Goal: Task Accomplishment & Management: Manage account settings

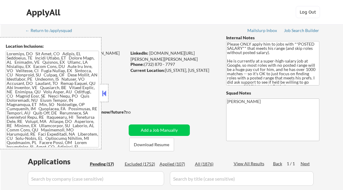
select select ""pending""
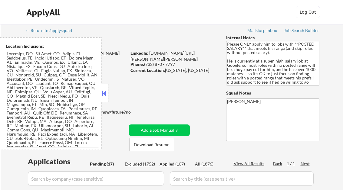
select select ""pending""
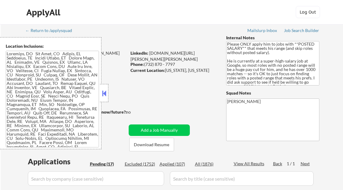
select select ""pending""
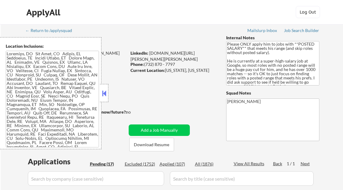
select select ""pending""
click at [105, 89] on button at bounding box center [104, 93] width 7 height 9
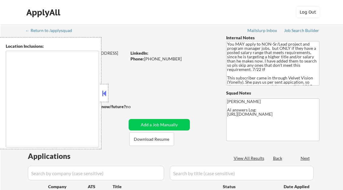
select select ""pending""
type textarea "Dallas, TX University Park, TX Highland Park, TX Irving, TX Addison, TX Farmers…"
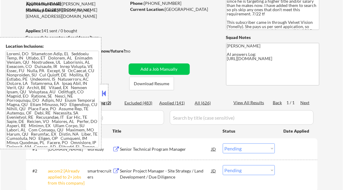
scroll to position [73, 0]
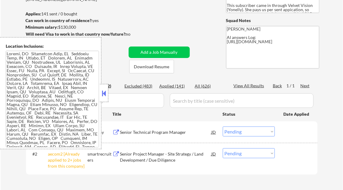
click at [107, 94] on button at bounding box center [104, 93] width 7 height 9
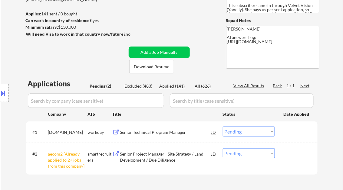
click at [252, 156] on select "Choose an option... Pending Applied Excluded (Questions) Excluded (Expired) Exc…" at bounding box center [249, 154] width 52 height 10
select select ""excluded__other_""
click at [223, 149] on select "Choose an option... Pending Applied Excluded (Questions) Excluded (Expired) Exc…" at bounding box center [249, 154] width 52 height 10
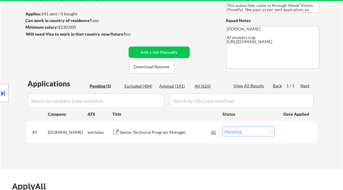
click at [176, 131] on div "Senior Technical Program Manager" at bounding box center [165, 133] width 91 height 6
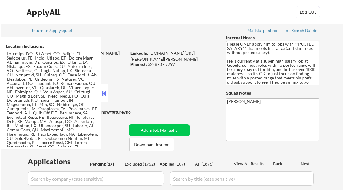
select select ""pending""
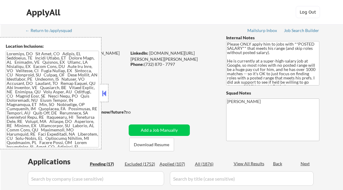
select select ""pending""
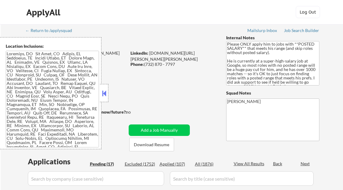
select select ""pending""
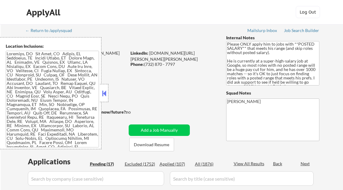
select select ""pending""
click at [105, 93] on button at bounding box center [104, 93] width 7 height 9
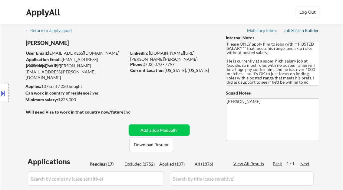
click at [294, 31] on div "Job Search Builder" at bounding box center [301, 30] width 35 height 4
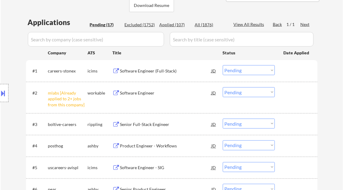
scroll to position [145, 0]
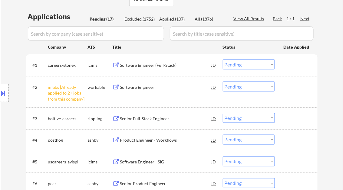
click at [239, 86] on select "Choose an option... Pending Applied Excluded (Questions) Excluded (Expired) Exc…" at bounding box center [249, 87] width 52 height 10
click at [223, 82] on select "Choose an option... Pending Applied Excluded (Questions) Excluded (Expired) Exc…" at bounding box center [249, 87] width 52 height 10
click at [161, 65] on div "Software Engineer (Full-Stack)" at bounding box center [165, 65] width 91 height 6
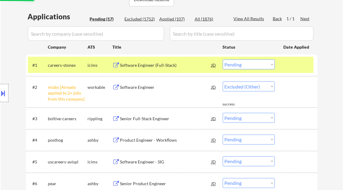
select select ""pending""
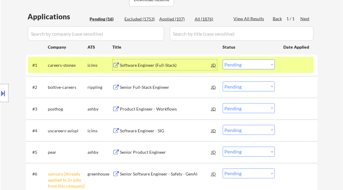
click at [244, 63] on select "Choose an option... Pending Applied Excluded (Questions) Excluded (Expired) Exc…" at bounding box center [249, 65] width 52 height 10
click at [223, 60] on select "Choose an option... Pending Applied Excluded (Questions) Excluded (Expired) Exc…" at bounding box center [249, 65] width 52 height 10
click at [158, 91] on div "Senior Full-Stack Engineer" at bounding box center [165, 87] width 91 height 11
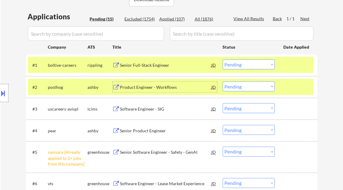
click at [245, 65] on select "Choose an option... Pending Applied Excluded (Questions) Excluded (Expired) Exc…" at bounding box center [249, 65] width 52 height 10
click at [223, 60] on select "Choose an option... Pending Applied Excluded (Questions) Excluded (Expired) Exc…" at bounding box center [249, 65] width 52 height 10
select select ""pending""
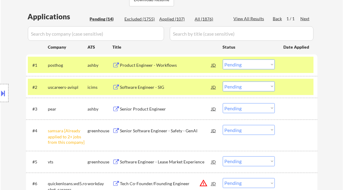
click at [153, 70] on div "Product Engineer - Workflows" at bounding box center [165, 65] width 91 height 11
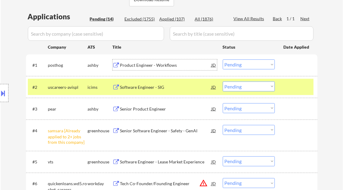
click at [244, 131] on select "Choose an option... Pending Applied Excluded (Questions) Excluded (Expired) Exc…" at bounding box center [249, 130] width 52 height 10
click at [223, 125] on select "Choose an option... Pending Applied Excluded (Questions) Excluded (Expired) Exc…" at bounding box center [249, 130] width 52 height 10
select select ""pending""
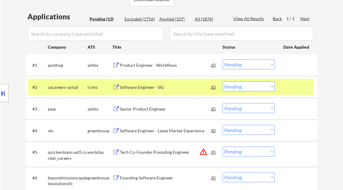
drag, startPoint x: 255, startPoint y: 64, endPoint x: 260, endPoint y: 70, distance: 7.3
click at [255, 64] on select "Choose an option... Pending Applied Excluded (Questions) Excluded (Expired) Exc…" at bounding box center [249, 65] width 52 height 10
click at [223, 60] on select "Choose an option... Pending Applied Excluded (Questions) Excluded (Expired) Exc…" at bounding box center [249, 65] width 52 height 10
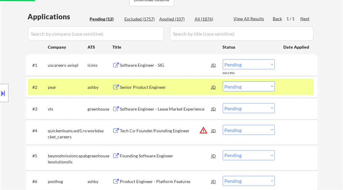
click at [154, 67] on div "Software Engineer - SIG" at bounding box center [165, 65] width 91 height 6
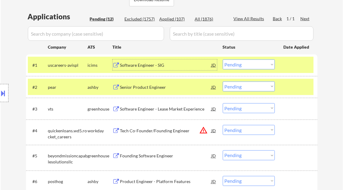
click at [242, 65] on select "Choose an option... Pending Applied Excluded (Questions) Excluded (Expired) Exc…" at bounding box center [249, 65] width 52 height 10
click at [223, 60] on select "Choose an option... Pending Applied Excluded (Questions) Excluded (Expired) Exc…" at bounding box center [249, 65] width 52 height 10
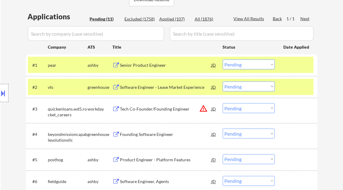
click at [144, 66] on div "Senior Product Engineer" at bounding box center [165, 65] width 91 height 6
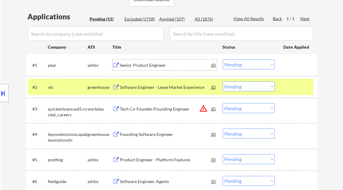
click at [2, 91] on button at bounding box center [3, 93] width 7 height 10
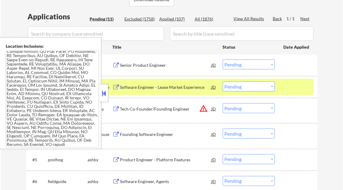
scroll to position [540, 0]
click at [103, 92] on button at bounding box center [104, 93] width 7 height 9
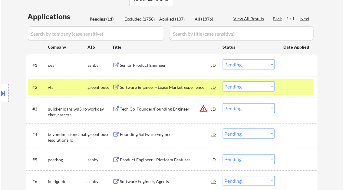
click at [237, 65] on select "Choose an option... Pending Applied Excluded (Questions) Excluded (Expired) Exc…" at bounding box center [249, 65] width 52 height 10
click at [223, 60] on select "Choose an option... Pending Applied Excluded (Questions) Excluded (Expired) Exc…" at bounding box center [249, 65] width 52 height 10
click at [165, 88] on div "Software Engineer - Lease Market Experience" at bounding box center [165, 87] width 91 height 6
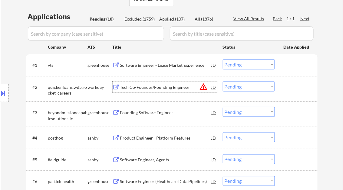
click at [250, 67] on select "Choose an option... Pending Applied Excluded (Questions) Excluded (Expired) Exc…" at bounding box center [249, 65] width 52 height 10
click at [223, 60] on select "Choose an option... Pending Applied Excluded (Questions) Excluded (Expired) Exc…" at bounding box center [249, 65] width 52 height 10
click at [162, 89] on div "Tech Co-Founder/Founding Engineer" at bounding box center [165, 87] width 91 height 6
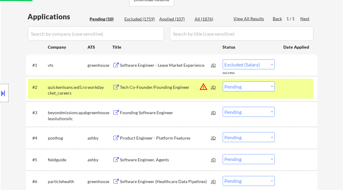
select select ""pending""
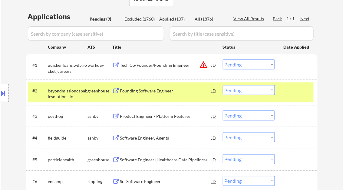
click at [158, 91] on div "Founding Software Engineer" at bounding box center [165, 91] width 91 height 6
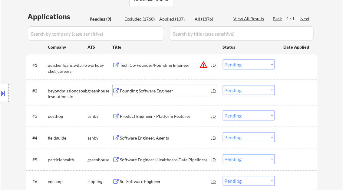
drag, startPoint x: 243, startPoint y: 89, endPoint x: 255, endPoint y: 96, distance: 14.2
click at [243, 89] on select "Choose an option... Pending Applied Excluded (Questions) Excluded (Expired) Exc…" at bounding box center [249, 90] width 52 height 10
click at [223, 85] on select "Choose an option... Pending Applied Excluded (Questions) Excluded (Expired) Exc…" at bounding box center [249, 90] width 52 height 10
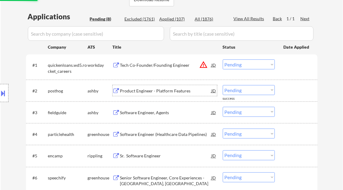
click at [162, 91] on div "Product Engineer - Platform Features" at bounding box center [165, 91] width 91 height 6
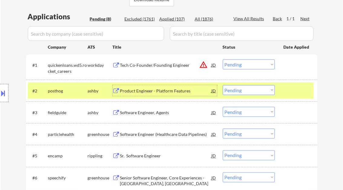
click at [244, 92] on select "Choose an option... Pending Applied Excluded (Questions) Excluded (Expired) Exc…" at bounding box center [249, 90] width 52 height 10
click at [223, 85] on select "Choose an option... Pending Applied Excluded (Questions) Excluded (Expired) Exc…" at bounding box center [249, 90] width 52 height 10
click at [156, 110] on div "Software Engineer, Agents" at bounding box center [165, 113] width 91 height 6
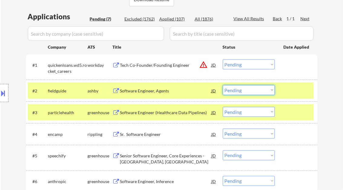
click at [243, 89] on select "Choose an option... Pending Applied Excluded (Questions) Excluded (Expired) Exc…" at bounding box center [249, 90] width 52 height 10
click at [223, 85] on select "Choose an option... Pending Applied Excluded (Questions) Excluded (Expired) Exc…" at bounding box center [249, 90] width 52 height 10
click at [162, 115] on div "Software Engineer (Healthcare Data Pipelines)" at bounding box center [165, 113] width 91 height 6
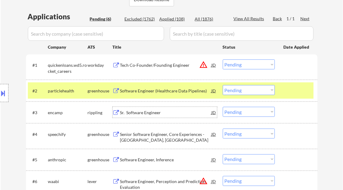
drag, startPoint x: 243, startPoint y: 89, endPoint x: 250, endPoint y: 96, distance: 9.4
click at [243, 89] on select "Choose an option... Pending Applied Excluded (Questions) Excluded (Expired) Exc…" at bounding box center [249, 90] width 52 height 10
click at [223, 85] on select "Choose an option... Pending Applied Excluded (Questions) Excluded (Expired) Exc…" at bounding box center [249, 90] width 52 height 10
click at [148, 113] on div "Sr. Software Engineer" at bounding box center [165, 113] width 91 height 6
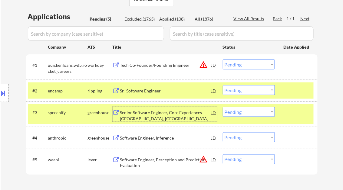
click at [239, 94] on select "Choose an option... Pending Applied Excluded (Questions) Excluded (Expired) Exc…" at bounding box center [249, 90] width 52 height 10
click at [223, 85] on select "Choose an option... Pending Applied Excluded (Questions) Excluded (Expired) Exc…" at bounding box center [249, 90] width 52 height 10
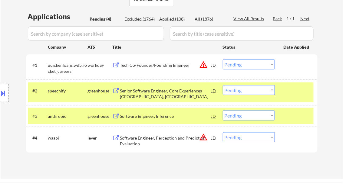
click at [152, 97] on div "Senior Software Engineer, Core Experiences - Elizabeth, USA" at bounding box center [165, 94] width 91 height 12
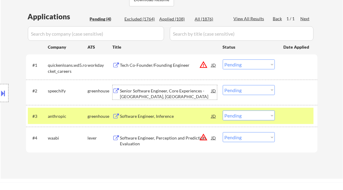
drag, startPoint x: 242, startPoint y: 93, endPoint x: 248, endPoint y: 96, distance: 6.0
click at [243, 92] on select "Choose an option... Pending Applied Excluded (Questions) Excluded (Expired) Exc…" at bounding box center [249, 90] width 52 height 10
click at [223, 85] on select "Choose an option... Pending Applied Excluded (Questions) Excluded (Expired) Exc…" at bounding box center [249, 90] width 52 height 10
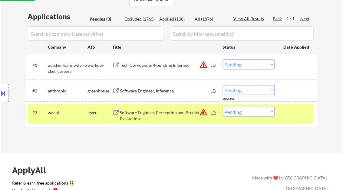
click at [149, 92] on div "Software Engineer, Inference" at bounding box center [165, 91] width 91 height 6
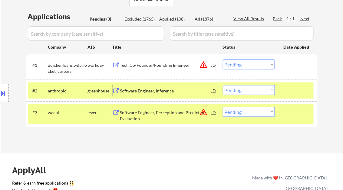
click at [258, 91] on select "Choose an option... Pending Applied Excluded (Questions) Excluded (Expired) Exc…" at bounding box center [249, 90] width 52 height 10
click at [223, 85] on select "Choose an option... Pending Applied Excluded (Questions) Excluded (Expired) Exc…" at bounding box center [249, 90] width 52 height 10
click at [156, 111] on div "Software Engineer, Perception and Prediction Evaluation" at bounding box center [165, 116] width 91 height 12
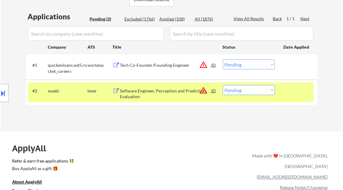
drag, startPoint x: 244, startPoint y: 91, endPoint x: 249, endPoint y: 95, distance: 6.0
click at [244, 91] on select "Choose an option... Pending Applied Excluded (Questions) Excluded (Expired) Exc…" at bounding box center [249, 90] width 52 height 10
select select ""excluded__salary_""
click at [223, 85] on select "Choose an option... Pending Applied Excluded (Questions) Excluded (Expired) Exc…" at bounding box center [249, 90] width 52 height 10
click at [147, 128] on div "← Return to /applysquad Mailslurp Inbox Job Search Builder Joseph Gordon User E…" at bounding box center [172, 5] width 342 height 253
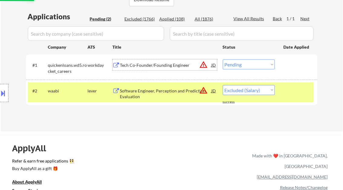
click at [153, 66] on div "Tech Co-Founder/Founding Engineer" at bounding box center [165, 65] width 91 height 6
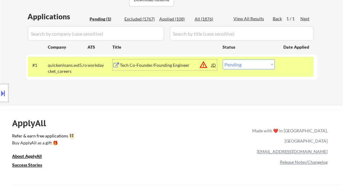
drag, startPoint x: 237, startPoint y: 65, endPoint x: 245, endPoint y: 70, distance: 9.9
click at [237, 65] on select "Choose an option... Pending Applied Excluded (Questions) Excluded (Expired) Exc…" at bounding box center [249, 65] width 52 height 10
select select ""applied""
click at [223, 60] on select "Choose an option... Pending Applied Excluded (Questions) Excluded (Expired) Exc…" at bounding box center [249, 65] width 52 height 10
click at [191, 92] on div "Applications Pending (1) Excluded (1767) Applied (108) All (1876) View All Resu…" at bounding box center [171, 52] width 291 height 83
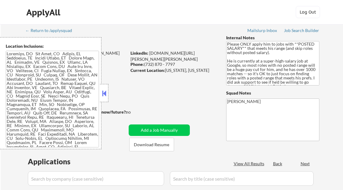
select select ""pending""
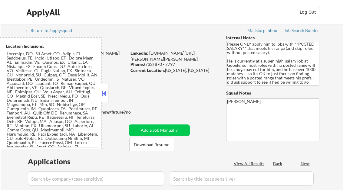
select select ""pending""
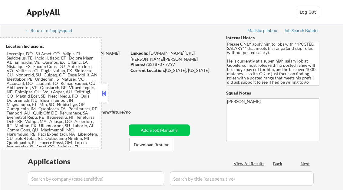
select select ""pending""
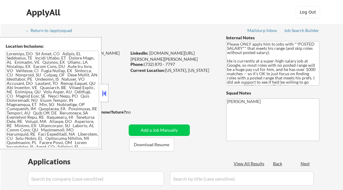
select select ""pending""
click at [105, 94] on button at bounding box center [104, 93] width 7 height 9
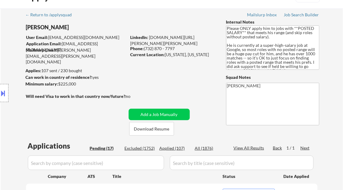
scroll to position [73, 0]
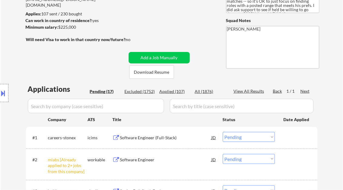
click at [180, 92] on div "Applied (107)" at bounding box center [174, 92] width 30 height 6
click at [249, 91] on div "View All Results" at bounding box center [250, 91] width 32 height 6
select select ""applied""
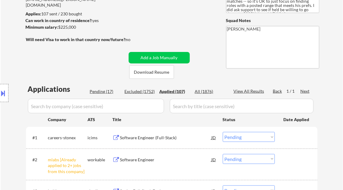
select select ""applied""
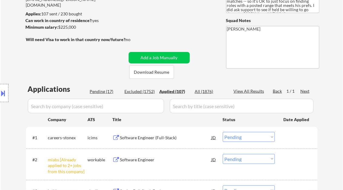
select select ""applied""
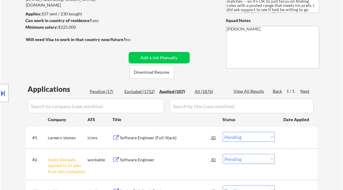
select select ""applied""
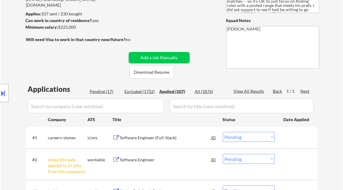
select select ""applied""
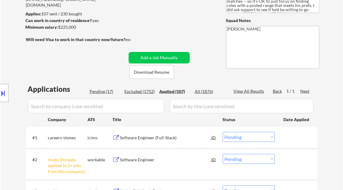
select select ""applied""
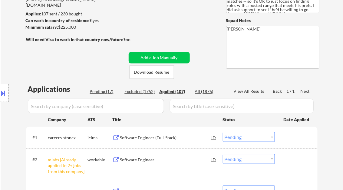
select select ""applied""
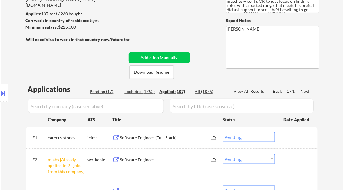
select select ""applied""
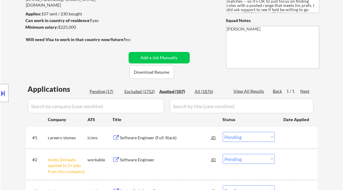
select select ""applied""
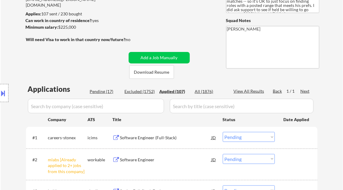
select select ""applied""
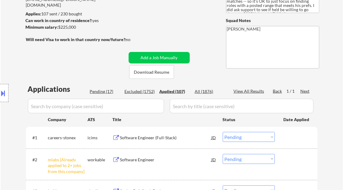
select select ""applied""
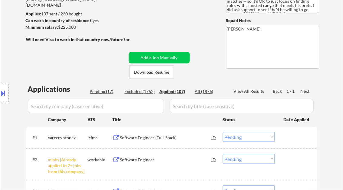
select select ""applied""
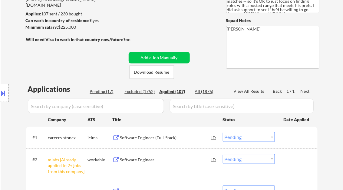
select select ""applied""
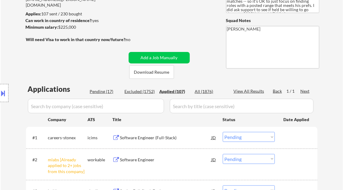
select select ""applied""
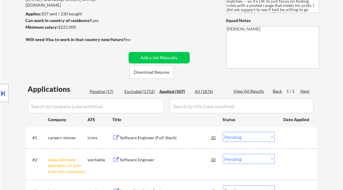
select select ""applied""
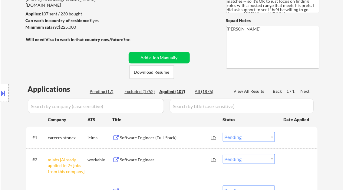
select select ""applied""
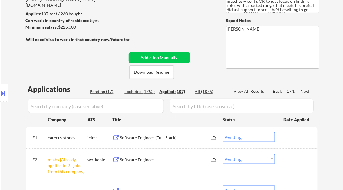
select select ""applied""
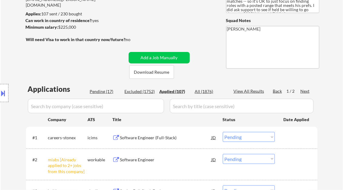
select select ""applied""
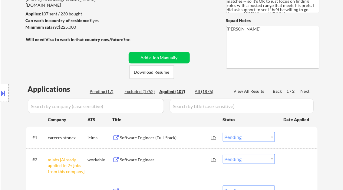
select select ""applied""
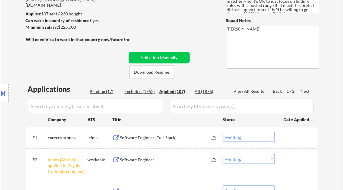
select select ""applied""
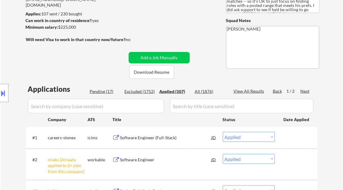
select select ""applied""
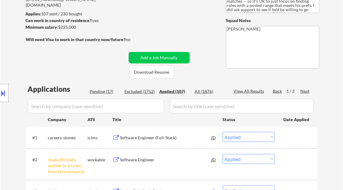
select select ""applied""
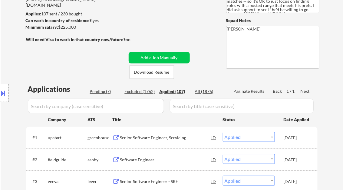
select select ""applied""
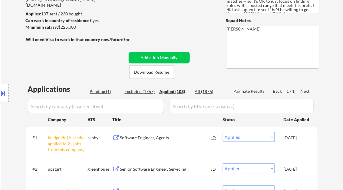
select select ""applied""
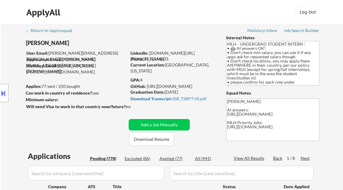
select select ""pending""
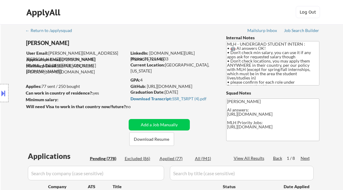
select select ""pending""
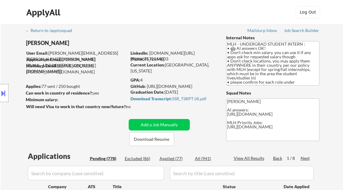
select select ""pending""
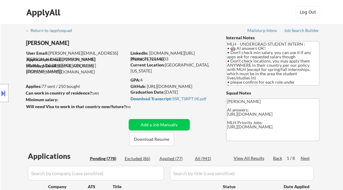
select select ""pending""
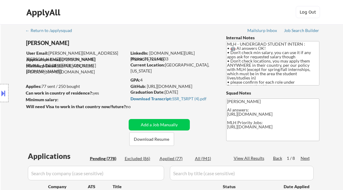
select select ""pending""
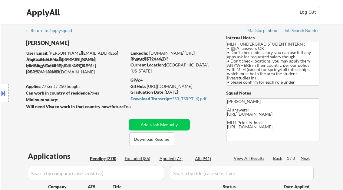
select select ""pending""
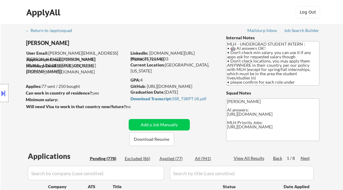
select select ""pending""
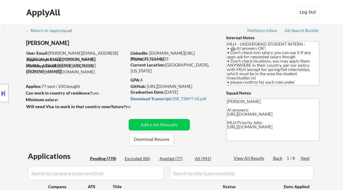
select select ""pending""
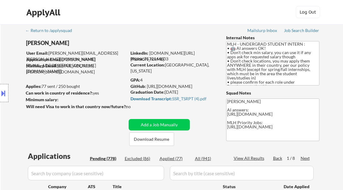
select select ""pending""
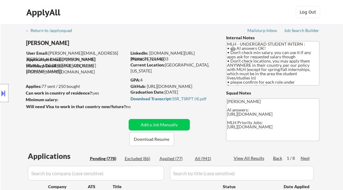
select select ""pending""
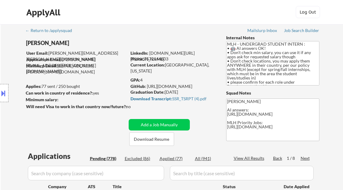
select select ""pending""
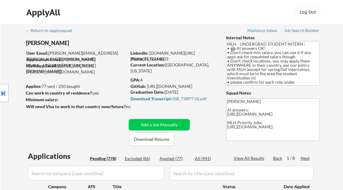
select select ""pending""
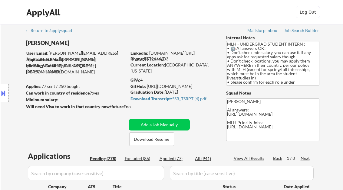
select select ""pending""
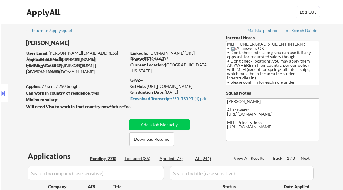
select select ""pending""
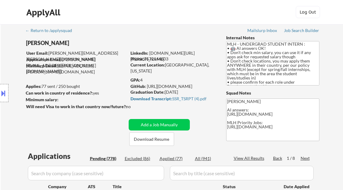
select select ""pending""
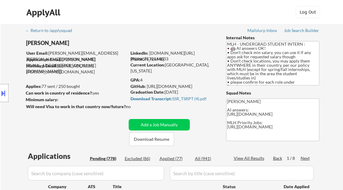
select select ""pending""
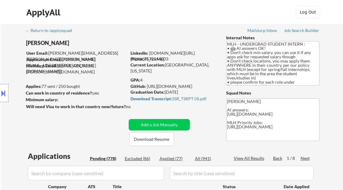
select select ""pending""
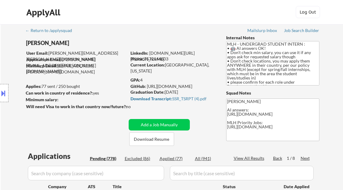
select select ""pending""
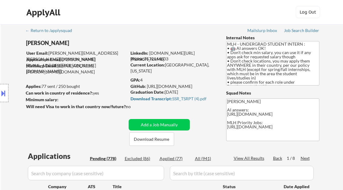
select select ""pending""
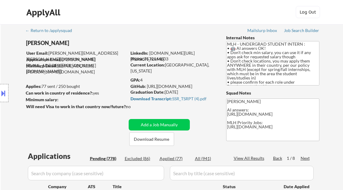
select select ""pending""
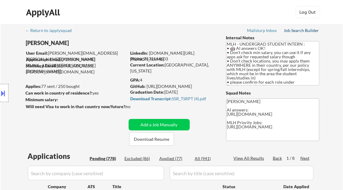
click at [290, 30] on div "Job Search Builder" at bounding box center [301, 30] width 35 height 4
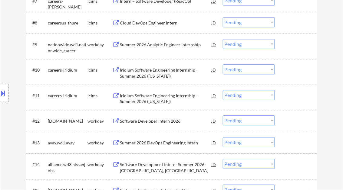
scroll to position [363, 0]
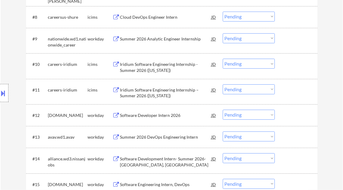
click at [161, 115] on div "Software Developer Intern 2026" at bounding box center [165, 116] width 91 height 6
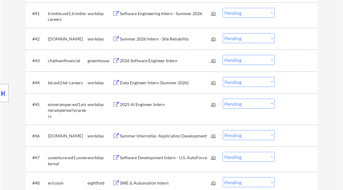
scroll to position [1186, 0]
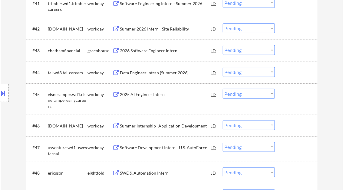
click at [169, 52] on div "2026 Software Engineer Intern" at bounding box center [165, 51] width 91 height 6
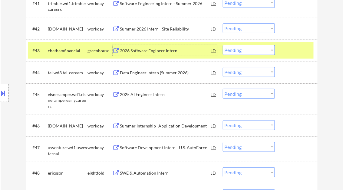
click at [252, 48] on select "Choose an option... Pending Applied Excluded (Questions) Excluded (Expired) Exc…" at bounding box center [249, 50] width 52 height 10
click at [223, 45] on select "Choose an option... Pending Applied Excluded (Questions) Excluded (Expired) Exc…" at bounding box center [249, 50] width 52 height 10
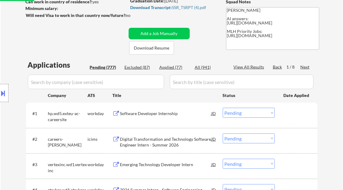
select select ""pending""
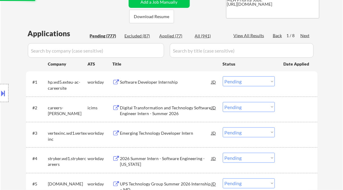
scroll to position [150, 0]
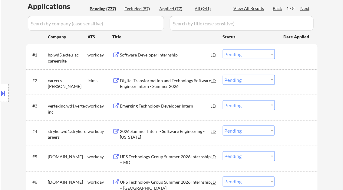
click at [150, 54] on div "Software Developer Internship" at bounding box center [165, 55] width 91 height 6
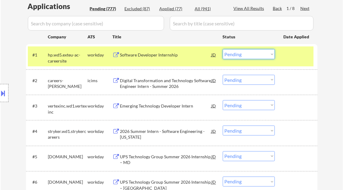
drag, startPoint x: 246, startPoint y: 55, endPoint x: 251, endPoint y: 60, distance: 7.1
click at [246, 55] on select "Choose an option... Pending Applied Excluded (Questions) Excluded (Expired) Exc…" at bounding box center [249, 54] width 52 height 10
click at [223, 49] on select "Choose an option... Pending Applied Excluded (Questions) Excluded (Expired) Exc…" at bounding box center [249, 54] width 52 height 10
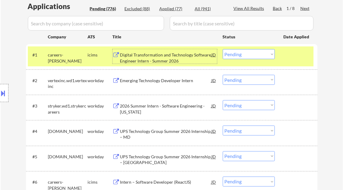
click at [173, 55] on div "Digital Transformation and Technology Software Engineer Intern - Summer 2026" at bounding box center [165, 58] width 91 height 12
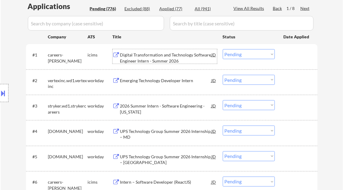
click at [237, 54] on select "Choose an option... Pending Applied Excluded (Questions) Excluded (Expired) Exc…" at bounding box center [249, 54] width 52 height 10
click at [223, 49] on select "Choose an option... Pending Applied Excluded (Questions) Excluded (Expired) Exc…" at bounding box center [249, 54] width 52 height 10
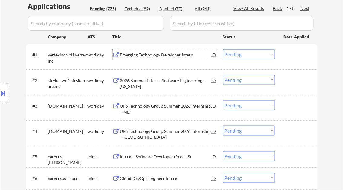
click at [148, 53] on div "Emerging Technology Developer Intern" at bounding box center [165, 55] width 91 height 6
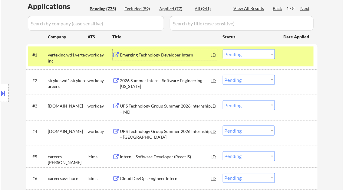
drag, startPoint x: 242, startPoint y: 54, endPoint x: 244, endPoint y: 59, distance: 5.7
click at [242, 54] on select "Choose an option... Pending Applied Excluded (Questions) Excluded (Expired) Exc…" at bounding box center [249, 54] width 52 height 10
click at [223, 49] on select "Choose an option... Pending Applied Excluded (Questions) Excluded (Expired) Exc…" at bounding box center [249, 54] width 52 height 10
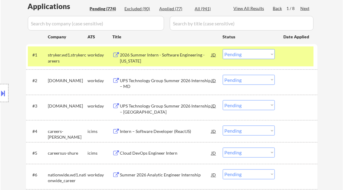
click at [146, 58] on div "2026 Summer Intern - Software Engineering - [US_STATE]" at bounding box center [165, 58] width 91 height 12
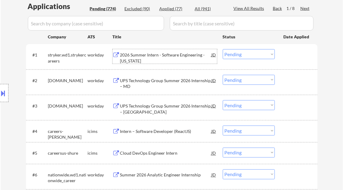
click at [254, 54] on select "Choose an option... Pending Applied Excluded (Questions) Excluded (Expired) Exc…" at bounding box center [249, 54] width 52 height 10
click at [223, 49] on select "Choose an option... Pending Applied Excluded (Questions) Excluded (Expired) Exc…" at bounding box center [249, 54] width 52 height 10
select select ""pending""
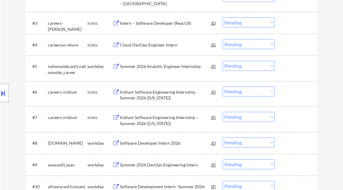
scroll to position [247, 0]
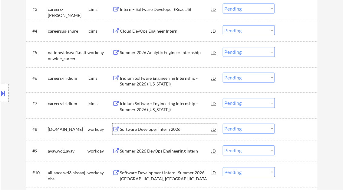
click at [162, 129] on div "Software Developer Intern 2026" at bounding box center [165, 130] width 91 height 6
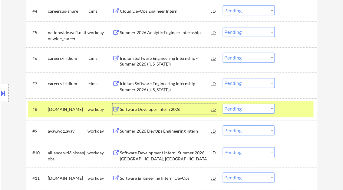
scroll to position [271, 0]
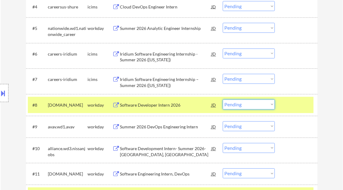
click at [240, 104] on select "Choose an option... Pending Applied Excluded (Questions) Excluded (Expired) Exc…" at bounding box center [249, 105] width 52 height 10
click at [223, 100] on select "Choose an option... Pending Applied Excluded (Questions) Excluded (Expired) Exc…" at bounding box center [249, 105] width 52 height 10
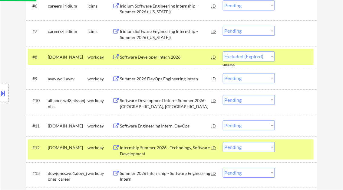
select select ""pending""
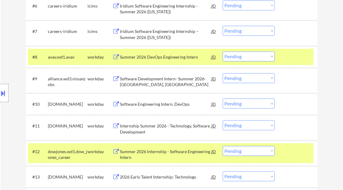
click at [165, 59] on div "Summer 2026 DevOps Engineering Intern" at bounding box center [165, 57] width 91 height 6
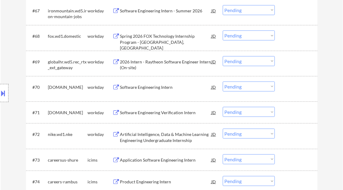
scroll to position [1820, 0]
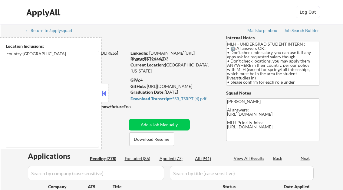
select select ""pending""
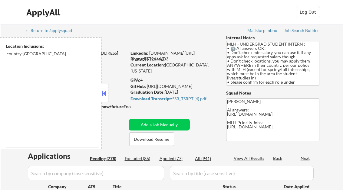
select select ""pending""
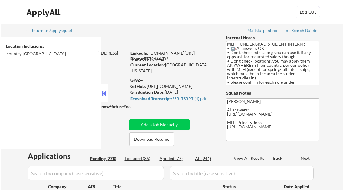
select select ""pending""
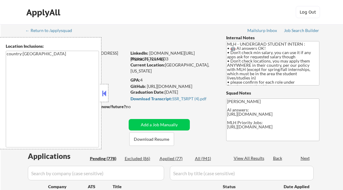
select select ""pending""
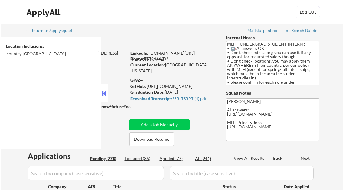
select select ""pending""
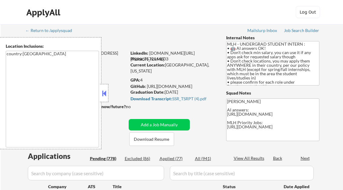
select select ""pending""
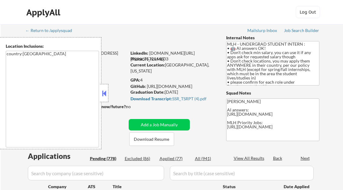
select select ""pending""
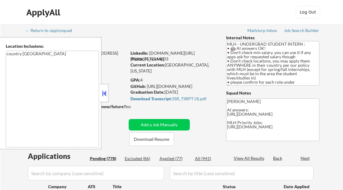
select select ""pending""
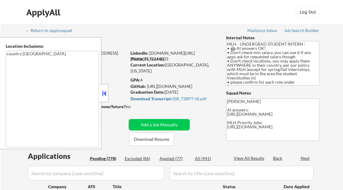
select select ""pending""
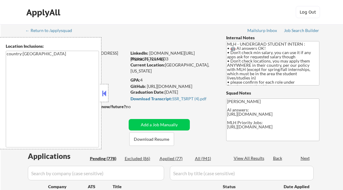
select select ""pending""
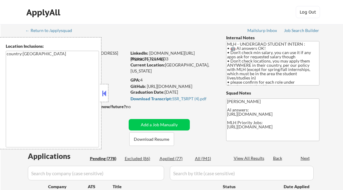
select select ""pending""
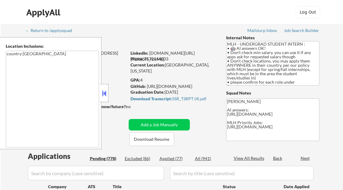
select select ""pending""
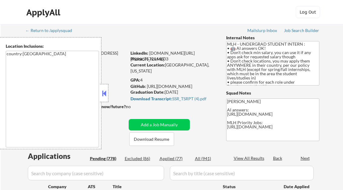
select select ""pending""
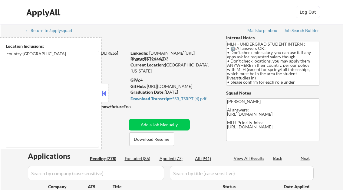
select select ""pending""
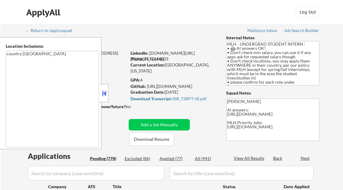
select select ""pending""
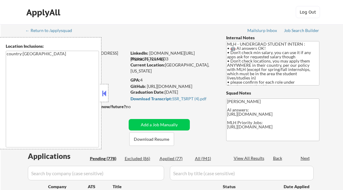
select select ""pending""
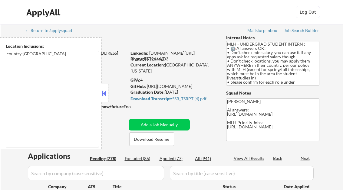
select select ""pending""
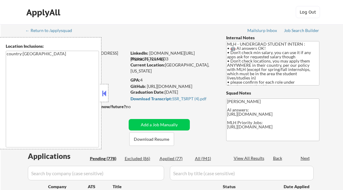
select select ""pending""
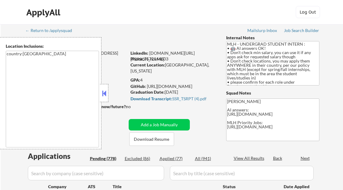
select select ""pending""
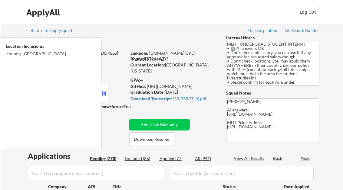
select select ""pending""
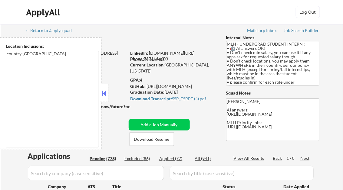
click at [180, 160] on div "Applied (77)" at bounding box center [174, 159] width 30 height 6
select select ""applied""
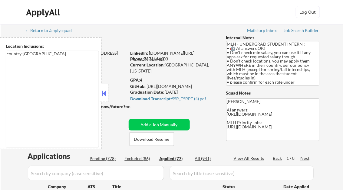
select select ""applied""
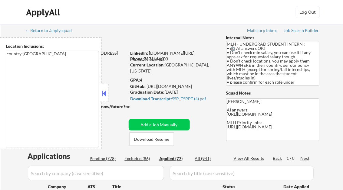
select select ""applied""
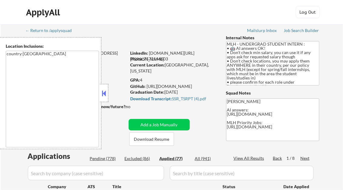
select select ""applied""
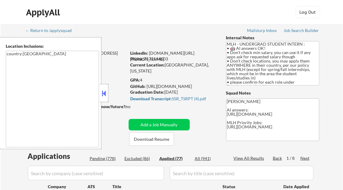
select select ""applied""
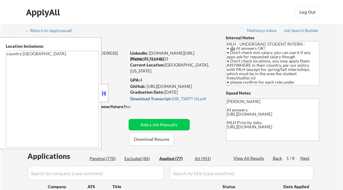
select select ""applied""
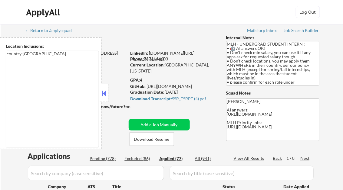
select select ""applied""
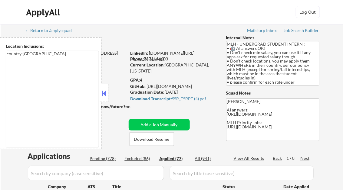
select select ""applied""
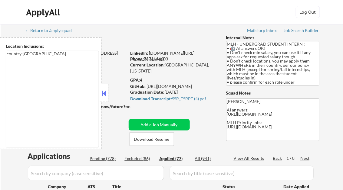
select select ""applied""
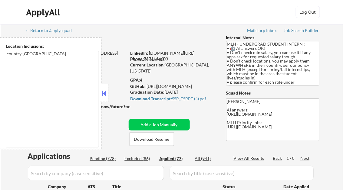
select select ""applied""
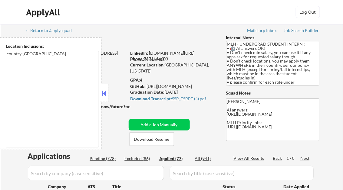
select select ""applied""
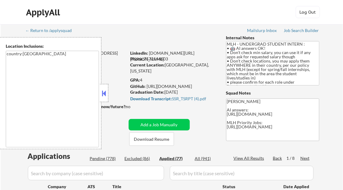
select select ""applied""
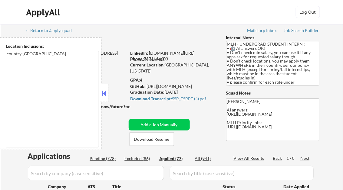
select select ""applied""
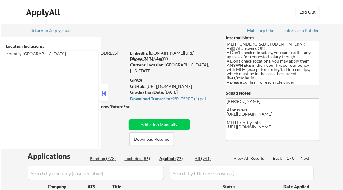
select select ""applied""
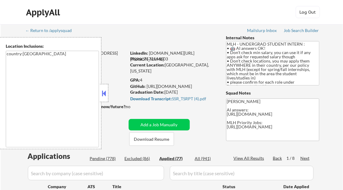
select select ""applied""
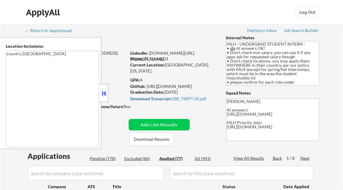
select select ""applied""
click at [106, 93] on button at bounding box center [104, 93] width 7 height 9
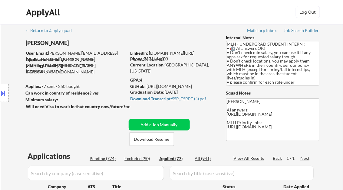
click at [142, 81] on div "GPA: 4" at bounding box center [173, 80] width 87 height 6
drag, startPoint x: 141, startPoint y: 80, endPoint x: 146, endPoint y: 80, distance: 5.2
click at [144, 80] on div "GPA: 4" at bounding box center [173, 80] width 87 height 6
copy div "4"
select select ""applied""
